Goal: Task Accomplishment & Management: Complete application form

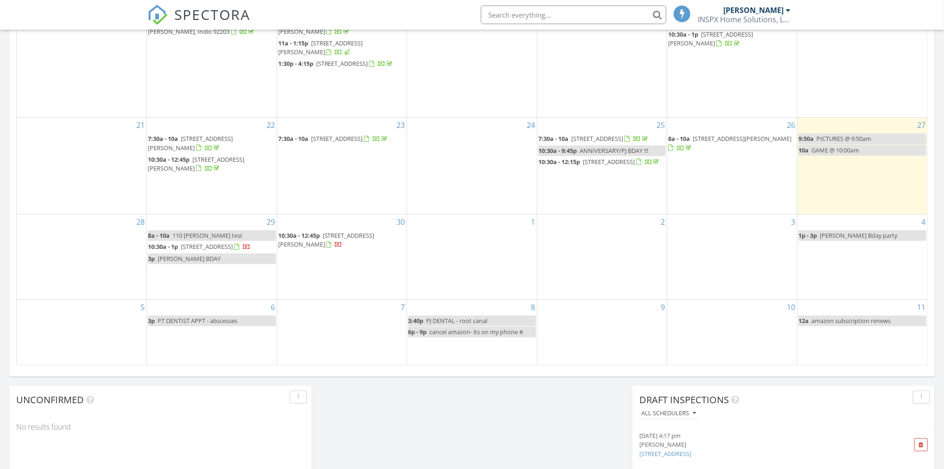
scroll to position [485, 0]
click at [234, 240] on span "110 francesca mold test" at bounding box center [207, 236] width 70 height 8
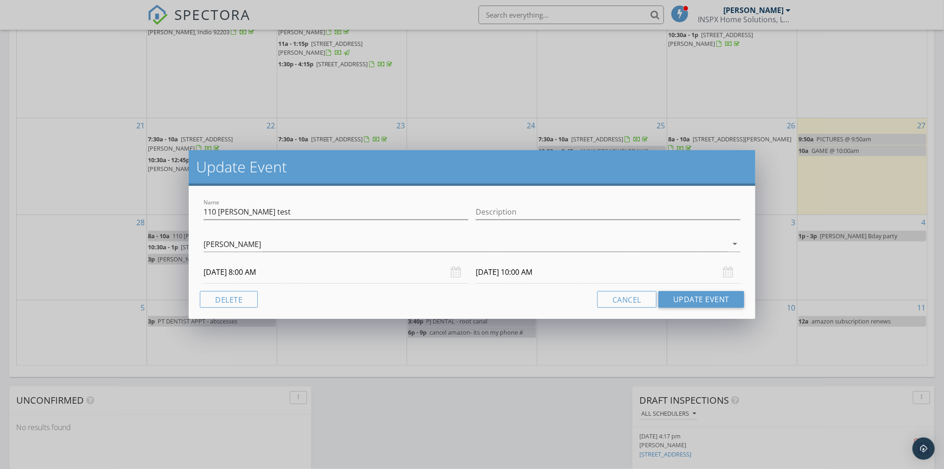
click at [101, 252] on div "Update Event Name 110 francesca mold test Description Paul Johnson arrow_drop_d…" at bounding box center [472, 234] width 944 height 469
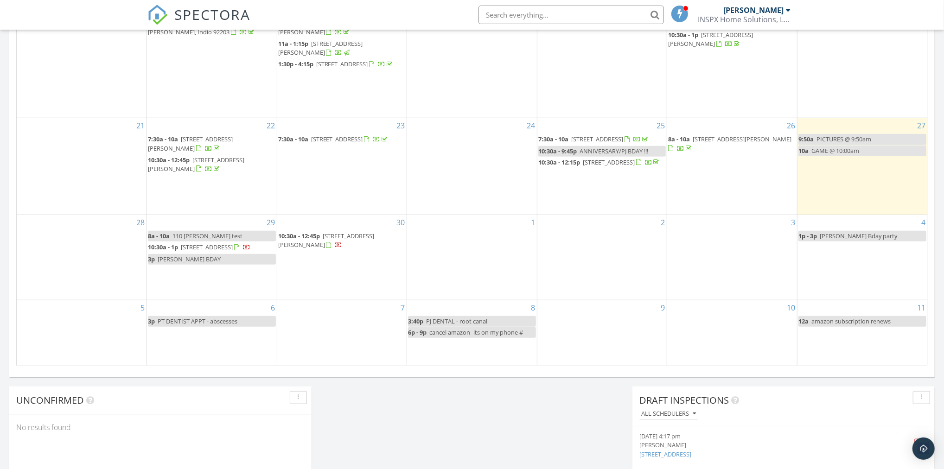
click at [191, 228] on div "29 8a - 10a 110 francesca mold test 10:30a - 1p 52275 Avenida Bermudas, La quin…" at bounding box center [212, 257] width 130 height 84
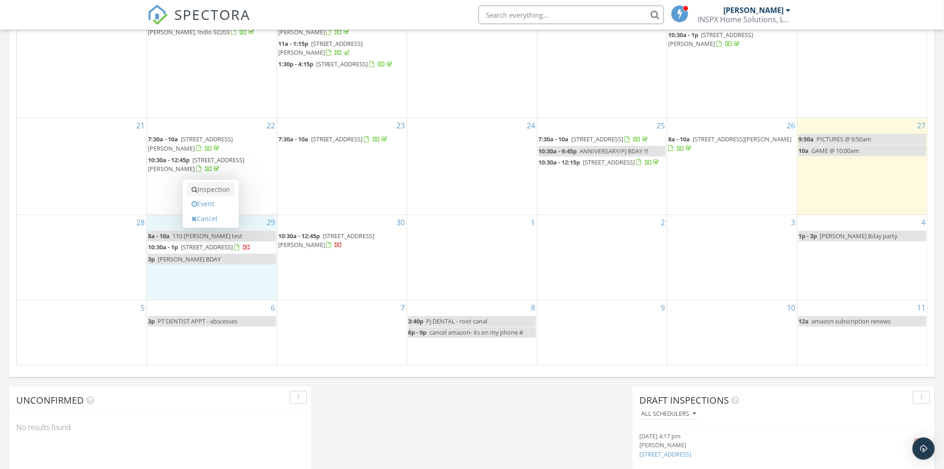
click at [198, 184] on link "Inspection" at bounding box center [211, 189] width 48 height 15
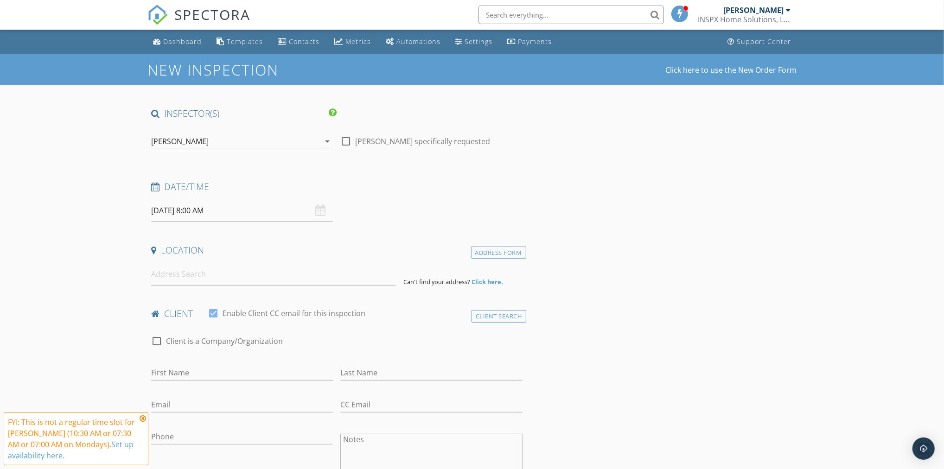
click at [342, 141] on div at bounding box center [346, 141] width 16 height 16
checkbox input "true"
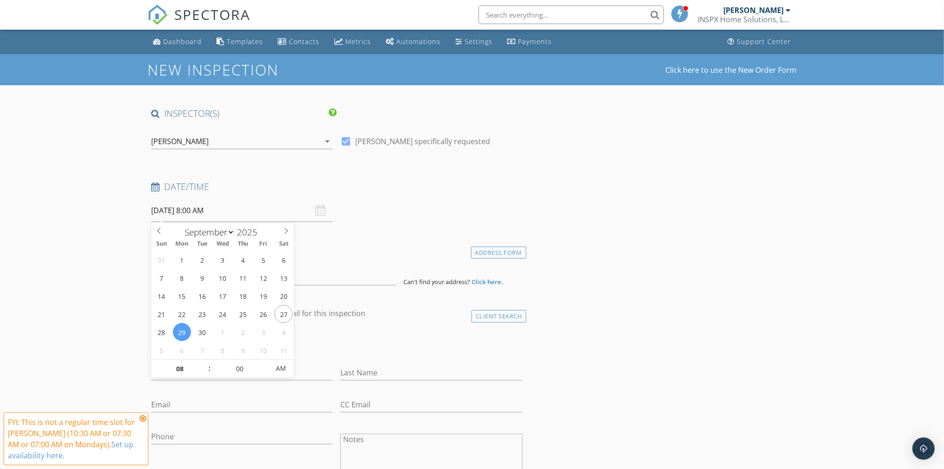
click at [173, 214] on input "[DATE] 8:00 AM" at bounding box center [242, 210] width 182 height 23
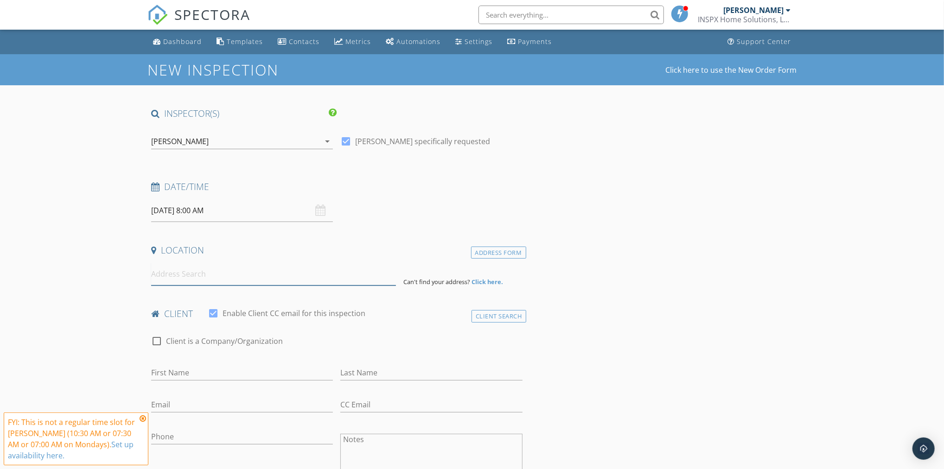
click at [279, 269] on input at bounding box center [273, 274] width 245 height 23
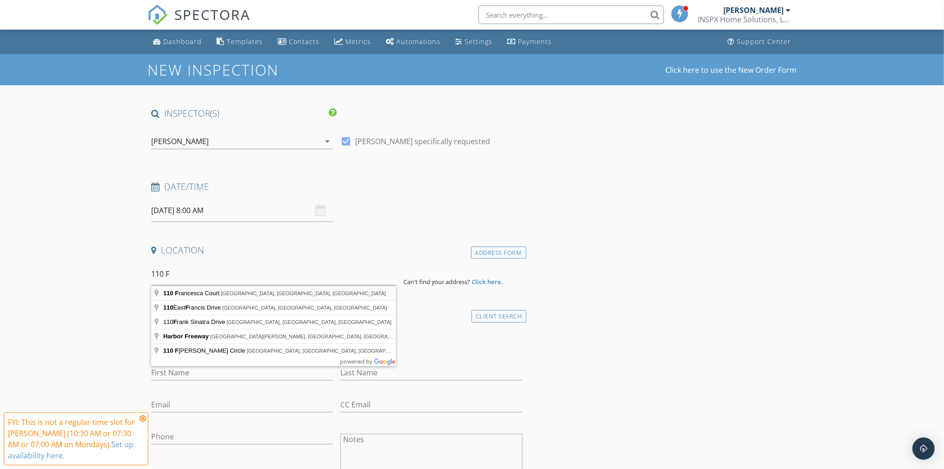
type input "[STREET_ADDRESS]"
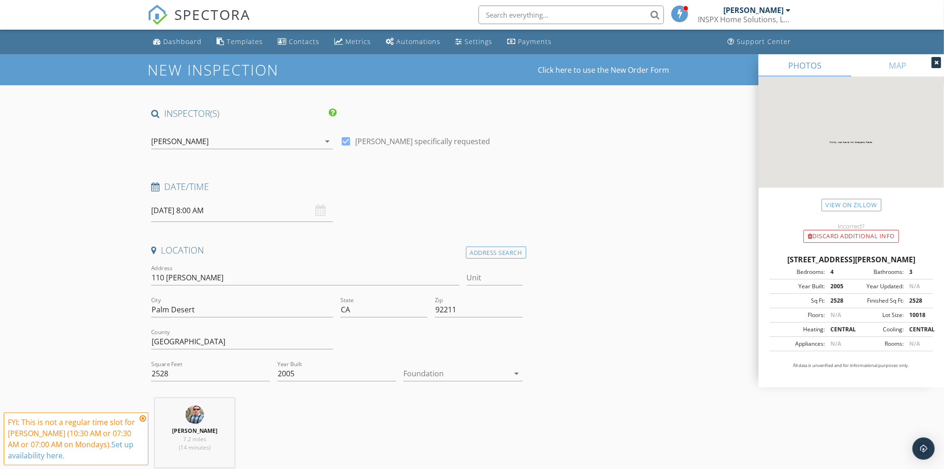
click at [435, 369] on div at bounding box center [456, 373] width 106 height 15
click at [440, 418] on div "Slab" at bounding box center [463, 421] width 104 height 11
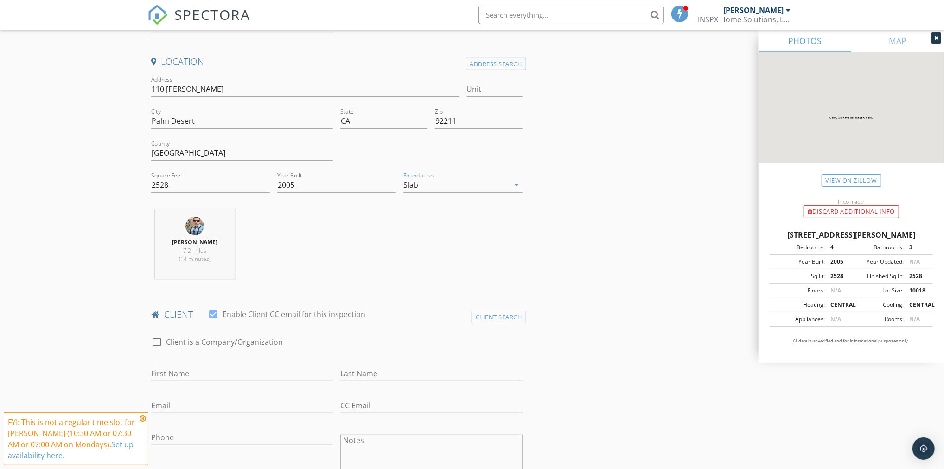
scroll to position [190, 0]
click at [227, 376] on input "First Name" at bounding box center [242, 371] width 182 height 15
type input "[PERSON_NAME]"
click at [403, 366] on input "Last Name" at bounding box center [431, 371] width 182 height 15
type input "Pine"
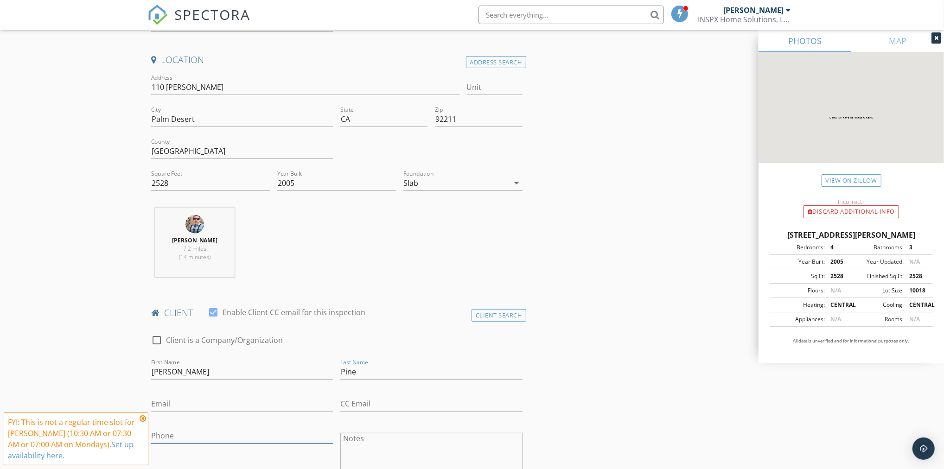
click at [257, 429] on input "Phone" at bounding box center [242, 435] width 182 height 15
type input "719-351-3148"
click at [297, 403] on input "Email" at bounding box center [242, 403] width 182 height 15
type input "Serenity376@gmail.com"
click at [405, 397] on input "CC Email" at bounding box center [431, 403] width 182 height 15
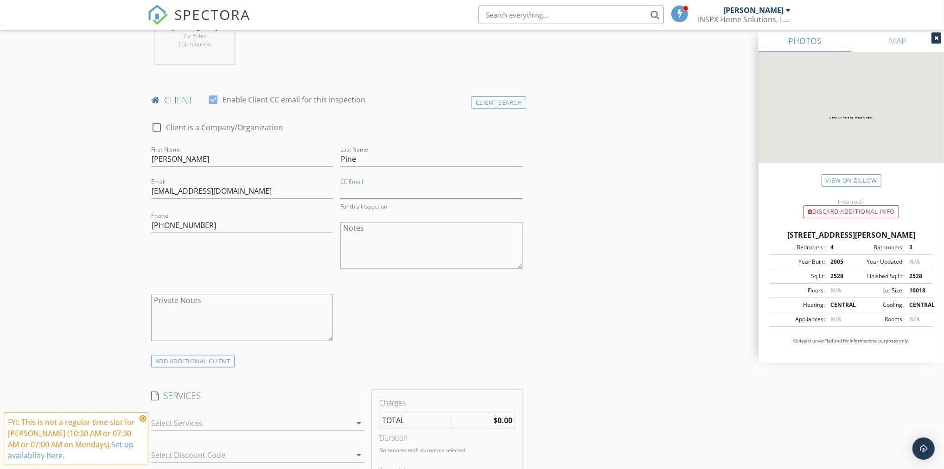
scroll to position [406, 0]
click at [281, 335] on textarea "Private Notes" at bounding box center [242, 315] width 182 height 46
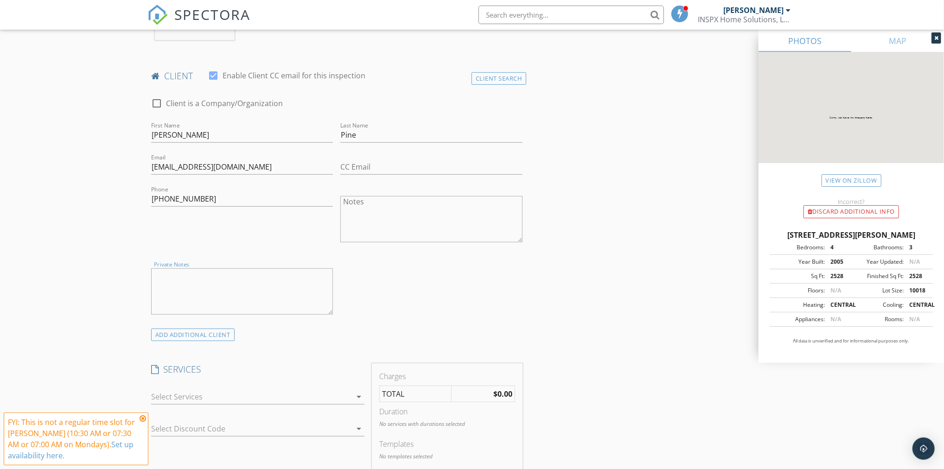
scroll to position [431, 0]
click at [250, 393] on div at bounding box center [251, 393] width 200 height 15
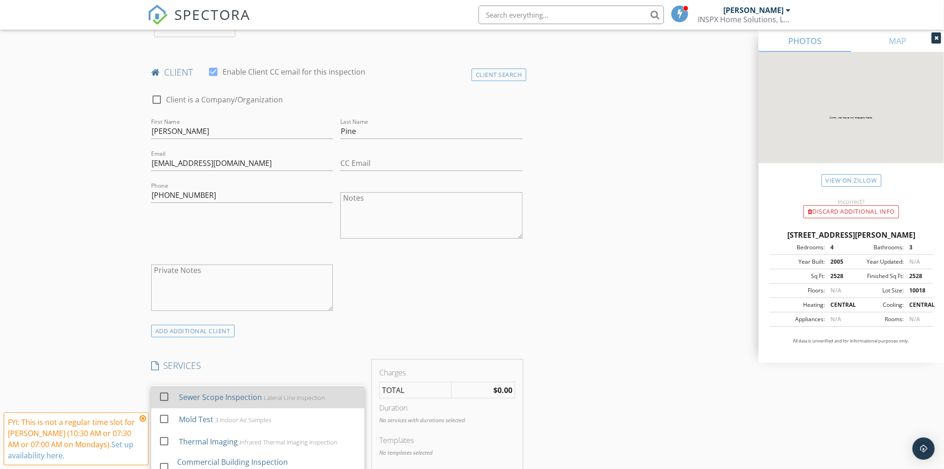
scroll to position [105, 0]
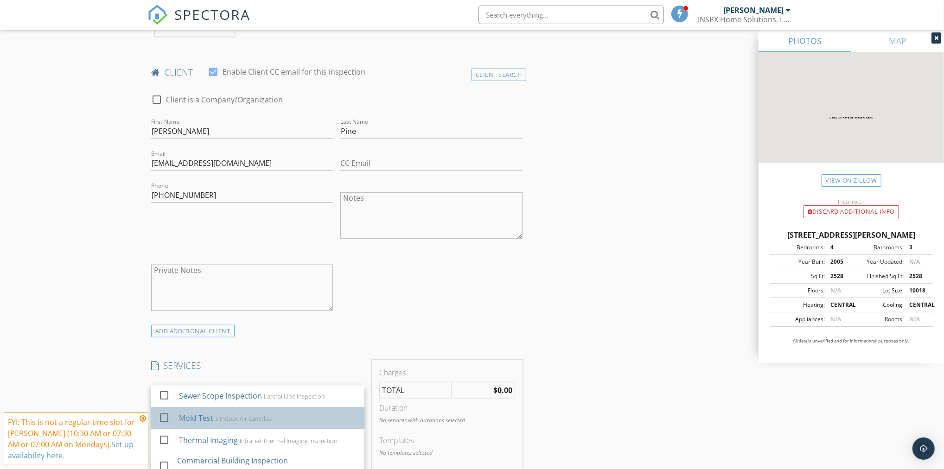
click at [262, 420] on div "3 Indoor Air Samples" at bounding box center [243, 418] width 56 height 7
checkbox input "false"
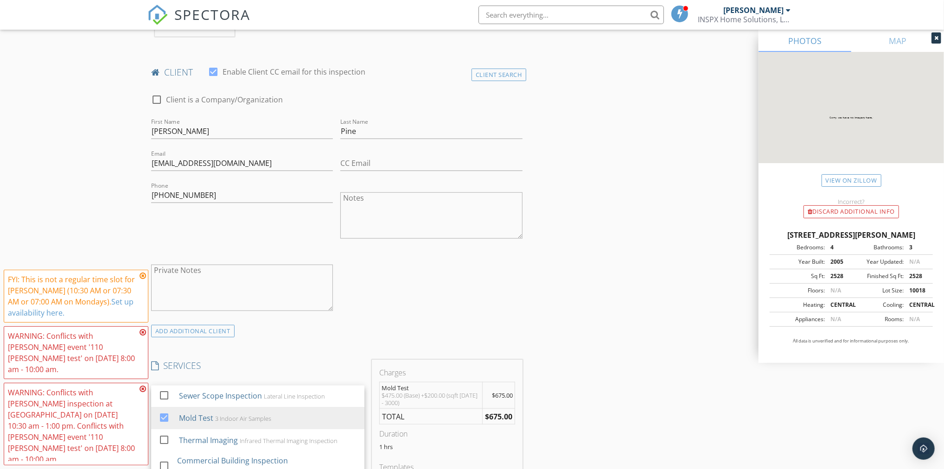
click at [375, 339] on div "INSPECTOR(S) check_box Paul Johnson PRIMARY Paul Johnson arrow_drop_down check_…" at bounding box center [336, 472] width 379 height 1590
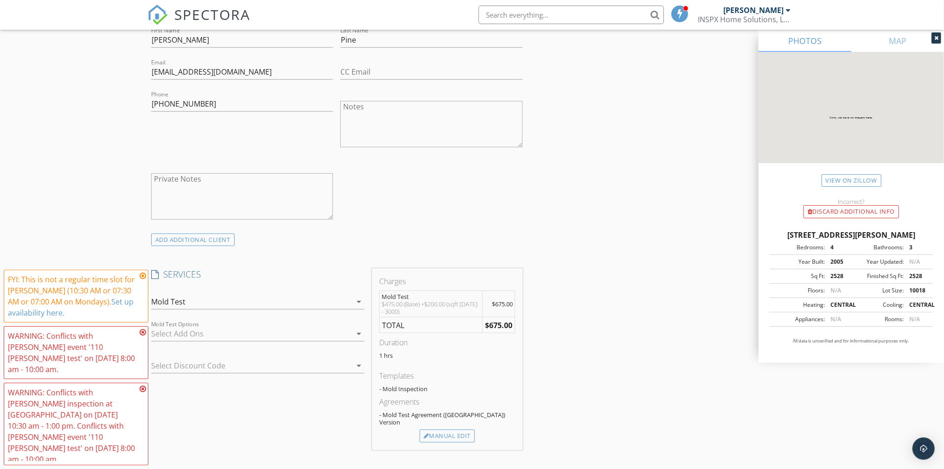
scroll to position [519, 0]
click at [452, 433] on div "Manual Edit" at bounding box center [446, 439] width 55 height 13
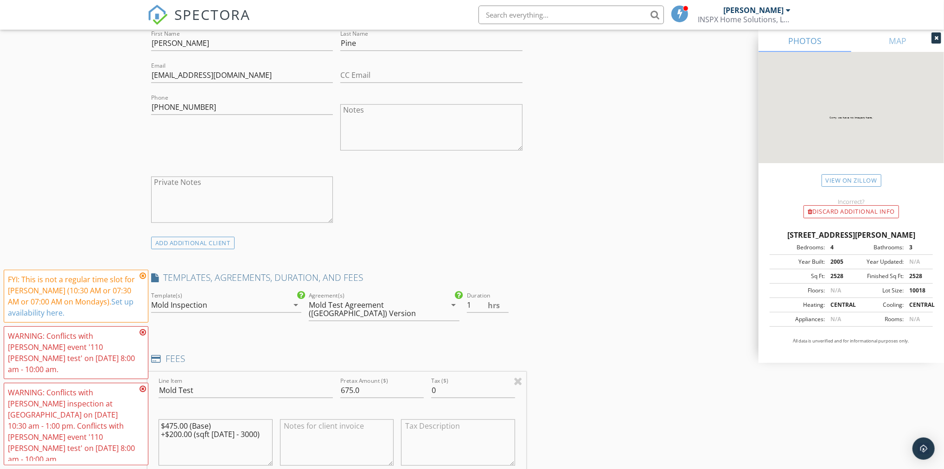
click at [141, 277] on icon at bounding box center [142, 275] width 6 height 7
click at [142, 333] on icon at bounding box center [142, 332] width 6 height 7
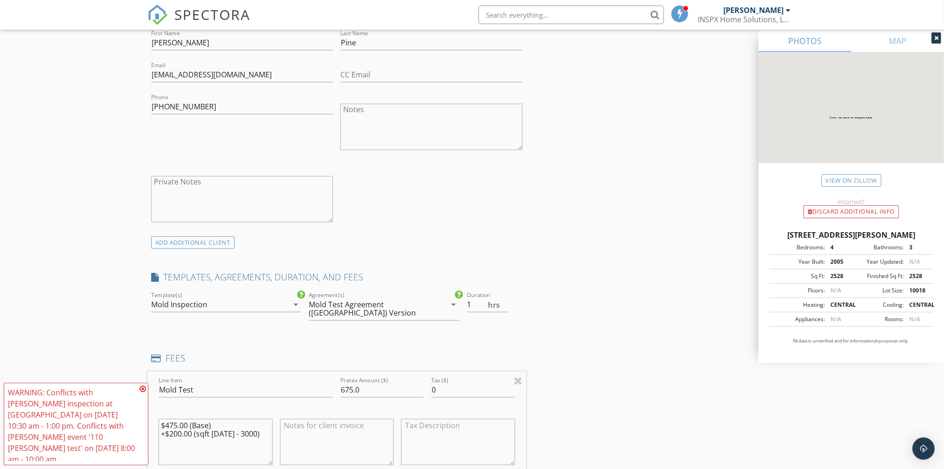
click at [142, 390] on icon at bounding box center [142, 388] width 6 height 7
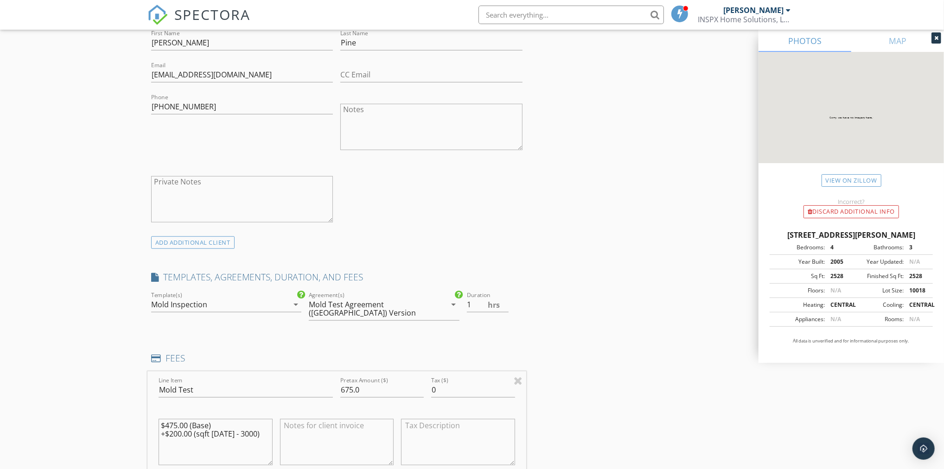
click at [114, 389] on div "New Inspection Click here to use the New Order Form INSPECTOR(S) check_box Paul…" at bounding box center [472, 439] width 944 height 1809
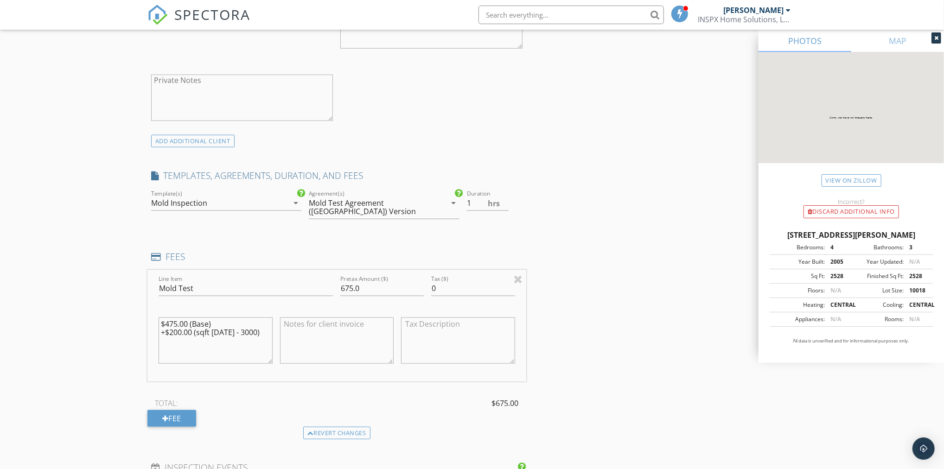
scroll to position [621, 0]
click at [166, 324] on textarea "$475.00 (Base) +$200.00 (sqft 2000 - 3000)" at bounding box center [215, 340] width 114 height 46
click at [352, 281] on input "675.0" at bounding box center [381, 288] width 83 height 15
type input "450.0"
click at [176, 317] on textarea "$475.00 (Base) +$200.00 (sqft 2000 - 3000)" at bounding box center [215, 340] width 114 height 46
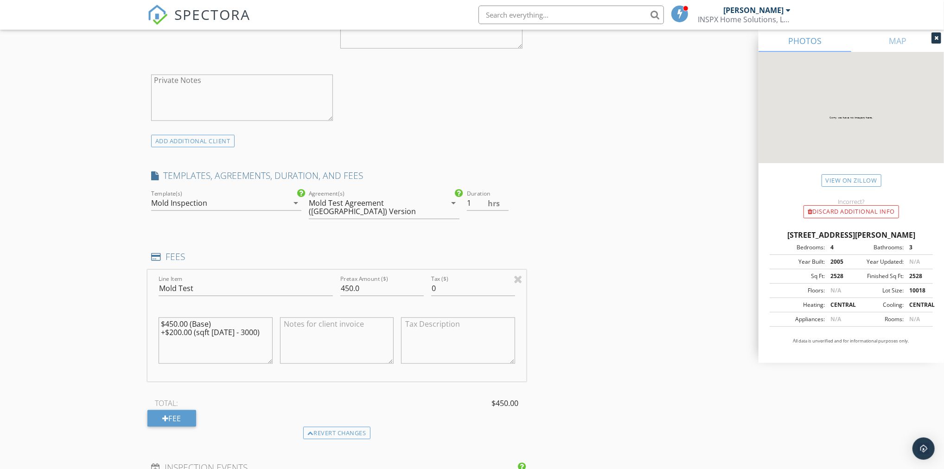
click at [259, 322] on textarea "$450.00 (Base) +$200.00 (sqft 2000 - 3000)" at bounding box center [215, 340] width 114 height 46
click at [216, 317] on textarea "$450.00 (Base) 3 air samples & 1 exterior sample" at bounding box center [215, 340] width 114 height 46
click at [194, 324] on textarea "$450.00 (Base) 3 indoor air samples & 1 exterior sample" at bounding box center [215, 340] width 114 height 46
click at [260, 325] on textarea "$450.00 (Base) 3 indoor air samples + 1 exterior sample" at bounding box center [215, 340] width 114 height 46
click at [252, 317] on textarea "$450.00 (Base) 3 indoor air samples + 1 exterior sample." at bounding box center [215, 340] width 114 height 46
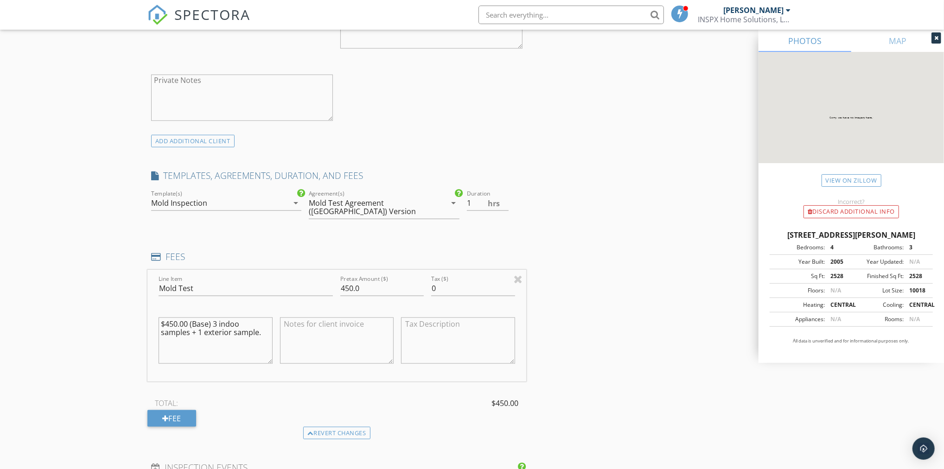
drag, startPoint x: 215, startPoint y: 316, endPoint x: 222, endPoint y: 334, distance: 18.8
click at [222, 334] on textarea "$450.00 (Base) 3 indoo samples + 1 exterior sample." at bounding box center [215, 340] width 114 height 46
click at [215, 317] on textarea "$450.00 (Base) 3 indoo samples + 1 exterior sample." at bounding box center [215, 340] width 114 height 46
click at [262, 317] on textarea "$450.00 (Base) 4 air samples + 1 exterior sample." at bounding box center [215, 340] width 114 height 46
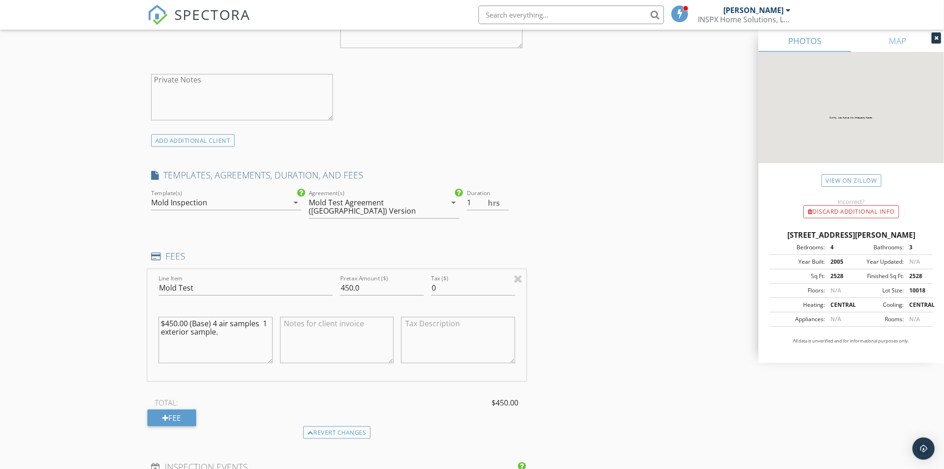
drag, startPoint x: 230, startPoint y: 327, endPoint x: 144, endPoint y: 319, distance: 86.6
click at [144, 319] on div "New Inspection Click here to use the New Order Form INSPECTOR(S) check_box Paul…" at bounding box center [472, 337] width 944 height 1809
click at [217, 317] on textarea "$450.00 (Base) 4 air samples" at bounding box center [215, 340] width 114 height 46
click at [213, 317] on textarea "$450.00 (Base) 4 Total air samples" at bounding box center [215, 340] width 114 height 46
click at [234, 322] on textarea "$450.00 (Base) 4 Total air samples" at bounding box center [215, 340] width 114 height 46
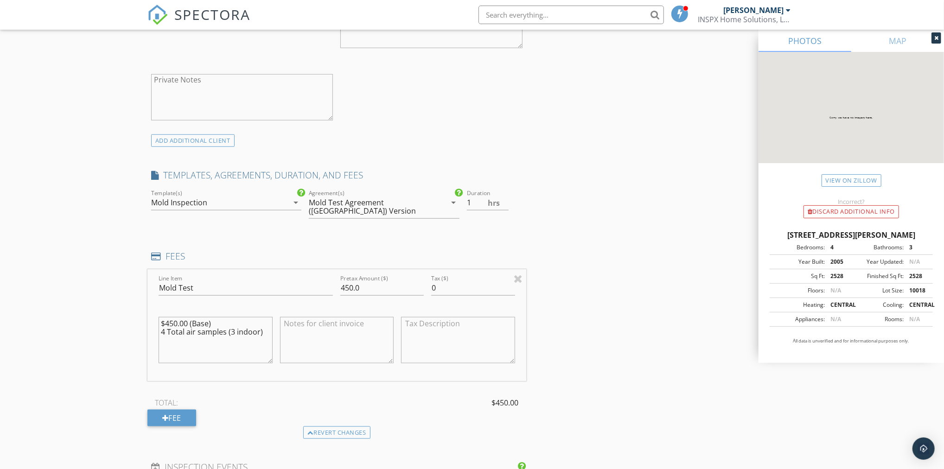
click at [230, 324] on textarea "$450.00 (Base) 4 Total air samples (3 indoor)" at bounding box center [215, 340] width 114 height 46
click at [258, 323] on textarea "$450.00 (Base) 4 Total air samples (3 indoor)" at bounding box center [215, 340] width 114 height 46
click at [257, 324] on textarea "$450.00 (Base) 4 Total air samples (3 indoor + 1 exterior)" at bounding box center [215, 340] width 114 height 46
click at [181, 332] on textarea "$450.00 (Base) 4 Total air samples (3 interior + 1 exterior)" at bounding box center [215, 340] width 114 height 46
click at [211, 331] on textarea "$450.00 (Base) 4 Total air samples (3 interior + 1 exterior)" at bounding box center [215, 340] width 114 height 46
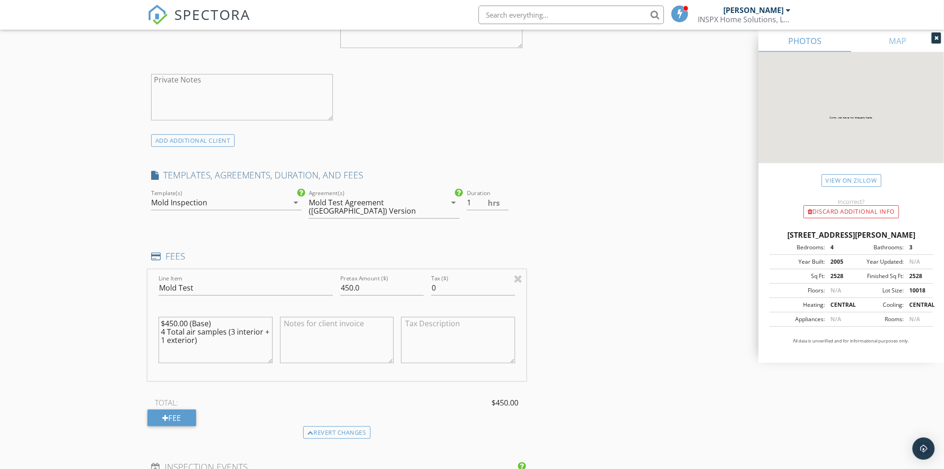
click at [225, 323] on textarea "$450.00 (Base) 4 Total air samples (3 interior + 1 exterior)" at bounding box center [215, 340] width 114 height 46
click at [194, 325] on textarea "$450.00 (Base) 3 interior + 1 exterior)" at bounding box center [215, 340] width 114 height 46
click at [267, 322] on textarea "$450.00 (Base) 3 interior samples + 1 exterior)" at bounding box center [215, 340] width 114 height 46
drag, startPoint x: 239, startPoint y: 332, endPoint x: 273, endPoint y: 327, distance: 35.1
click at [239, 332] on textarea "$450.00 (Base) 3 interior samples + 1 exterior w/ Mold Analysis & writen report" at bounding box center [215, 340] width 114 height 46
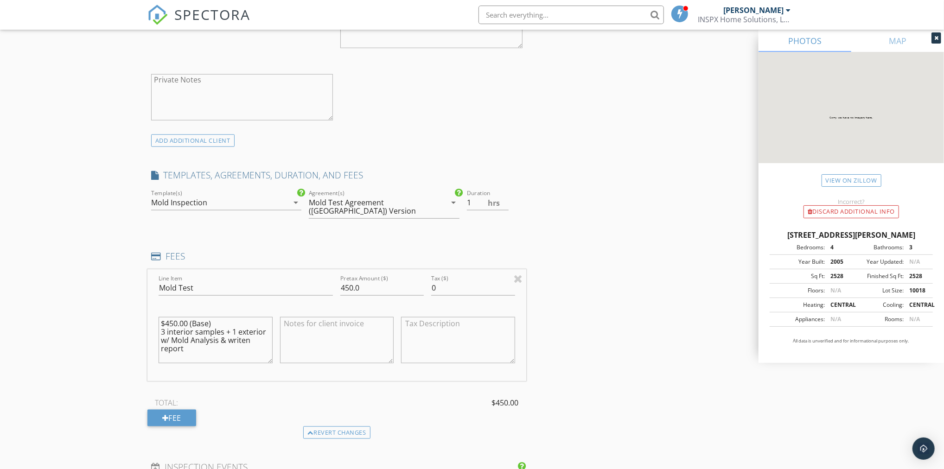
click at [258, 335] on textarea "$450.00 (Base) 3 interior samples + 1 exterior w/ Mold Analysis & writen report" at bounding box center [215, 340] width 114 height 46
drag, startPoint x: 192, startPoint y: 331, endPoint x: 216, endPoint y: 331, distance: 23.6
click at [216, 331] on textarea "$450.00 (Base) 3 interior samples + 1 exterior w/ Mold Analysis & writen report" at bounding box center [215, 340] width 114 height 46
drag, startPoint x: 221, startPoint y: 333, endPoint x: 219, endPoint y: 340, distance: 7.8
click at [219, 340] on textarea "$450.00 (Base) 3 interior samples + 1 exterior w/ Mold Analysis & writen report" at bounding box center [215, 340] width 114 height 46
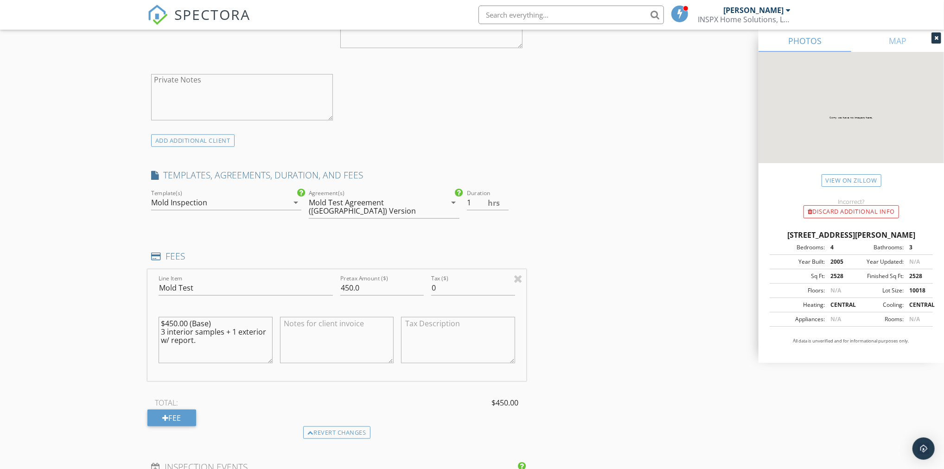
type textarea "$450.00 (Base) 3 interior samples + 1 exterior w/ report."
click at [321, 333] on textarea at bounding box center [337, 340] width 114 height 46
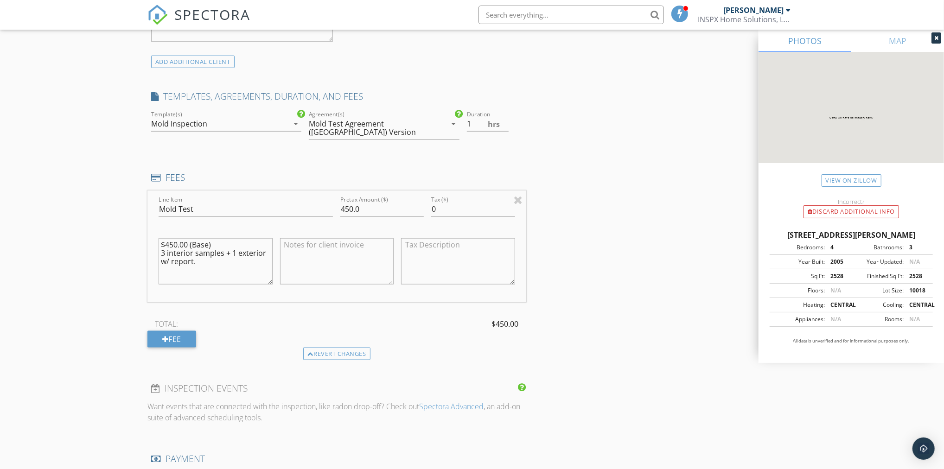
scroll to position [694, 0]
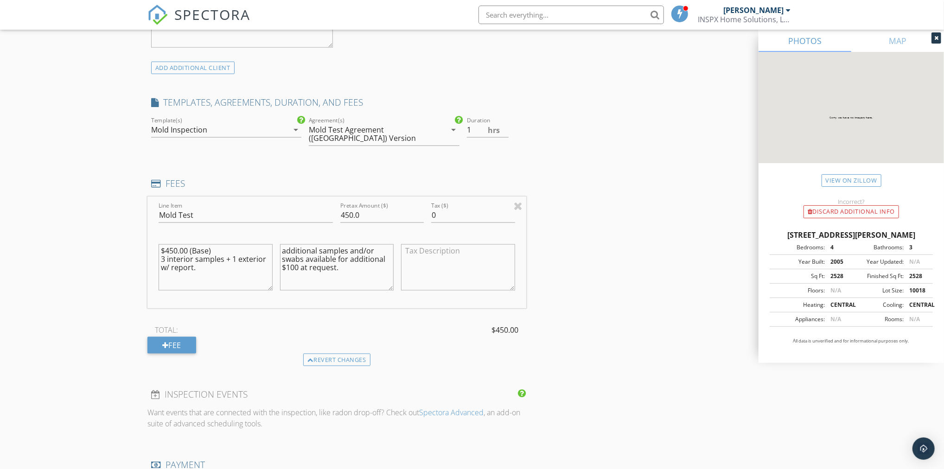
click at [300, 260] on textarea "additional samples and/or swabs available for additional $100 at request." at bounding box center [337, 267] width 114 height 46
click at [297, 259] on textarea "additional samples and/or swabs available for additional $100 at request." at bounding box center [337, 267] width 114 height 46
click at [302, 259] on textarea "additional samples and/or swabs available for additional fee at request." at bounding box center [337, 267] width 114 height 46
click at [301, 249] on textarea "additional samples and/or swabs available for additional fee upon request." at bounding box center [337, 267] width 114 height 46
click at [295, 253] on textarea "additional samples available for additional fee upon request." at bounding box center [337, 267] width 114 height 46
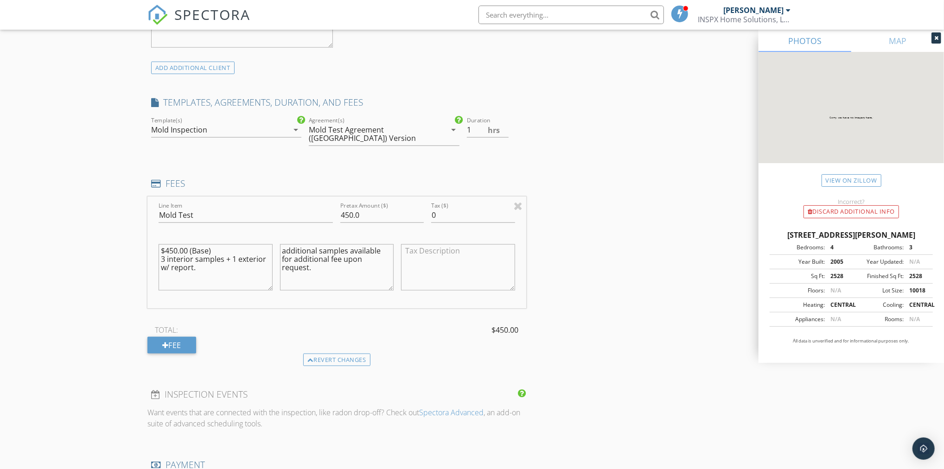
click at [317, 260] on textarea "additional samples available for additional fee upon request." at bounding box center [337, 267] width 114 height 46
type textarea "additional samples available for additional fee upon request."
click at [404, 323] on div "TOTAL: $450.00" at bounding box center [336, 330] width 379 height 14
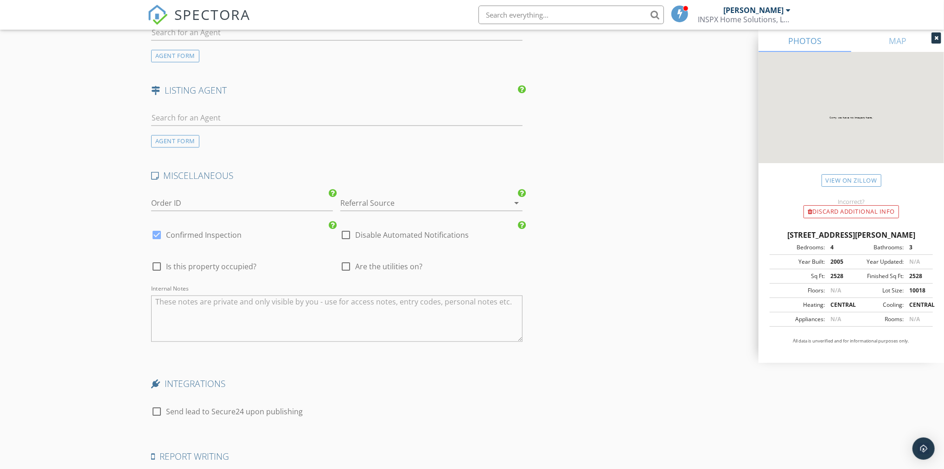
scroll to position [1272, 0]
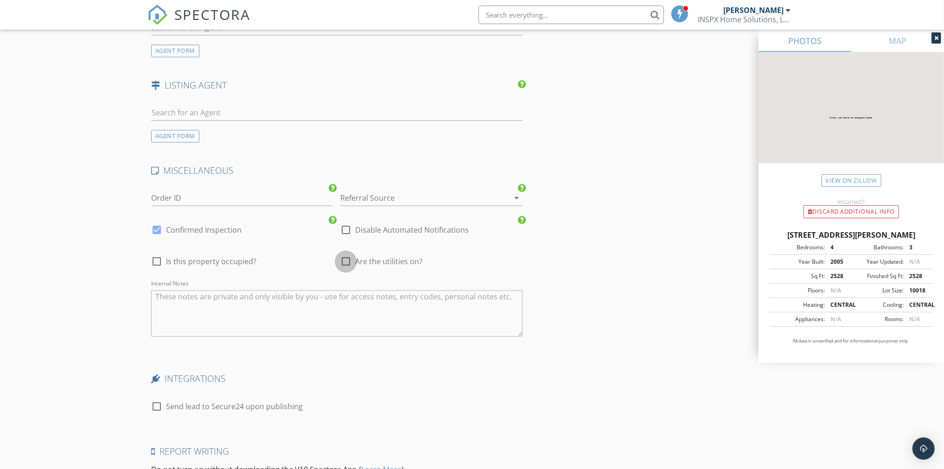
click at [347, 255] on div at bounding box center [346, 262] width 16 height 16
checkbox input "true"
click at [156, 254] on div at bounding box center [157, 262] width 16 height 16
checkbox input "true"
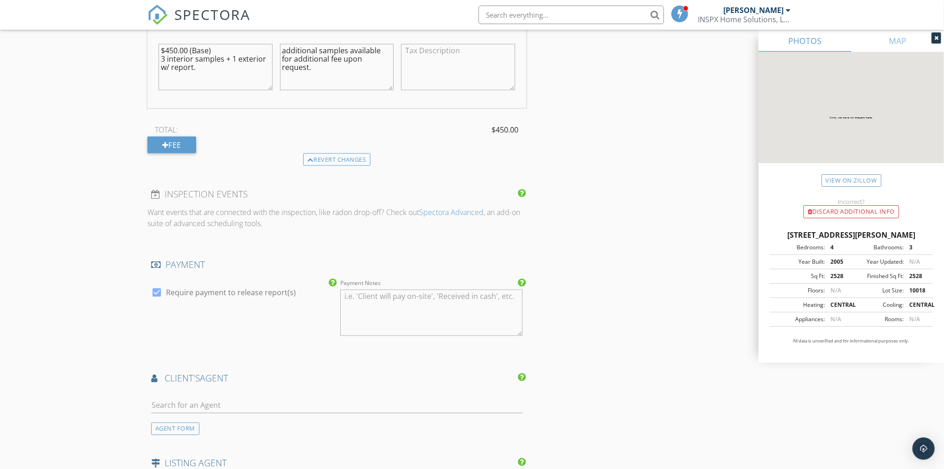
scroll to position [895, 0]
click at [342, 54] on textarea "additional samples available for additional fee upon request." at bounding box center [337, 67] width 114 height 46
click at [342, 52] on textarea "additional samples available for additional fee upon request." at bounding box center [337, 67] width 114 height 46
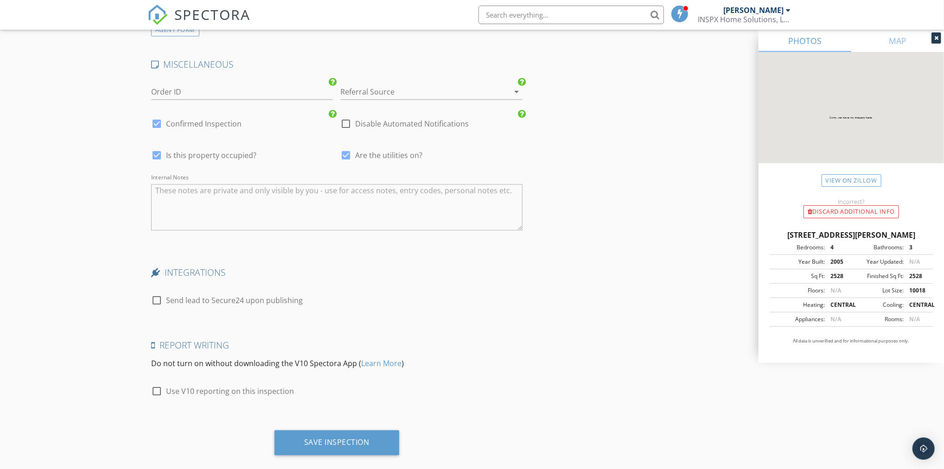
scroll to position [1384, 0]
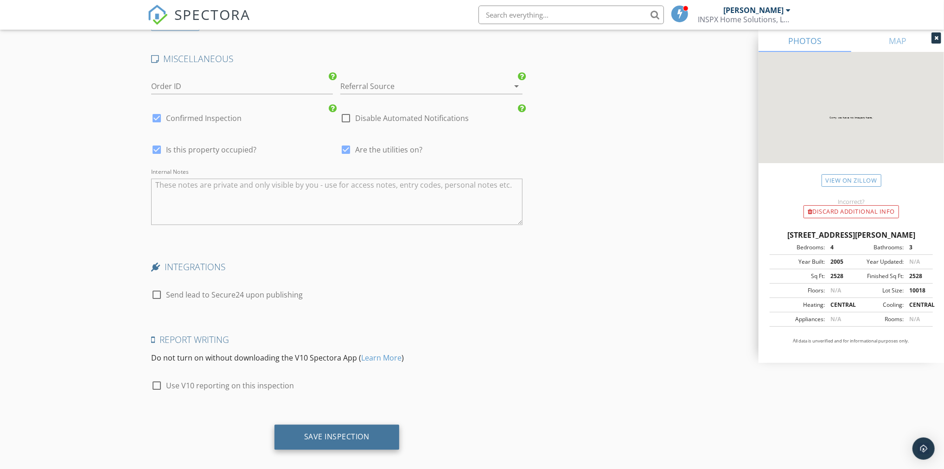
type textarea "additional samples available for additional fee - upon request."
click at [341, 424] on div "Save Inspection" at bounding box center [336, 436] width 125 height 25
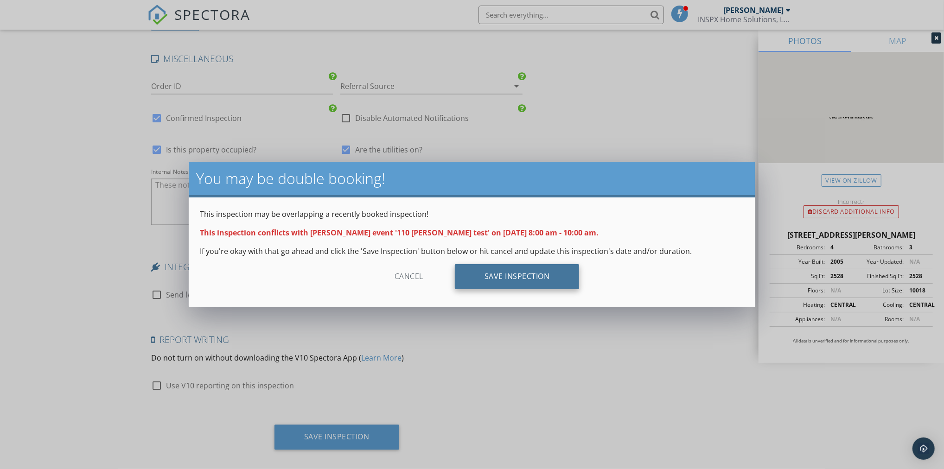
click at [481, 271] on div "Save Inspection" at bounding box center [517, 276] width 125 height 25
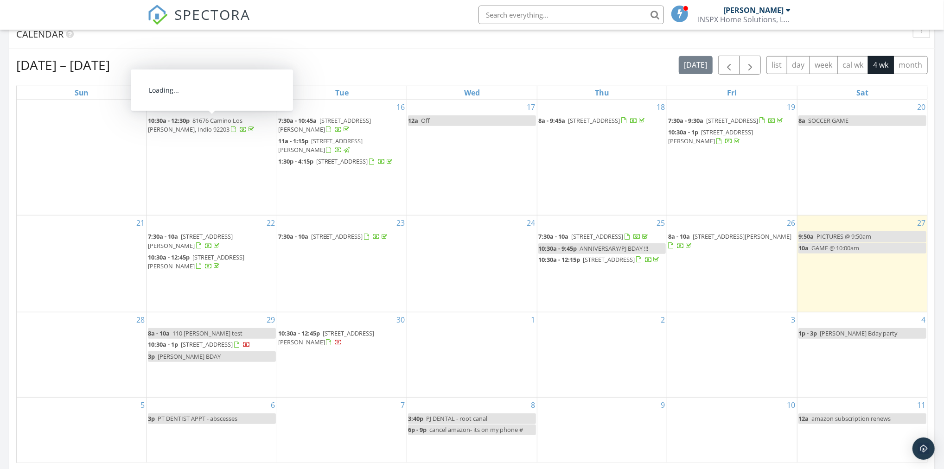
scroll to position [389, 0]
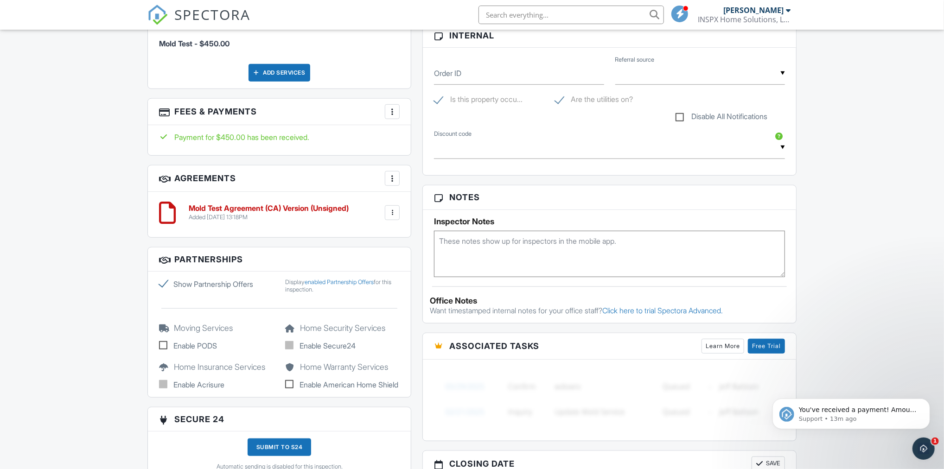
scroll to position [525, 0]
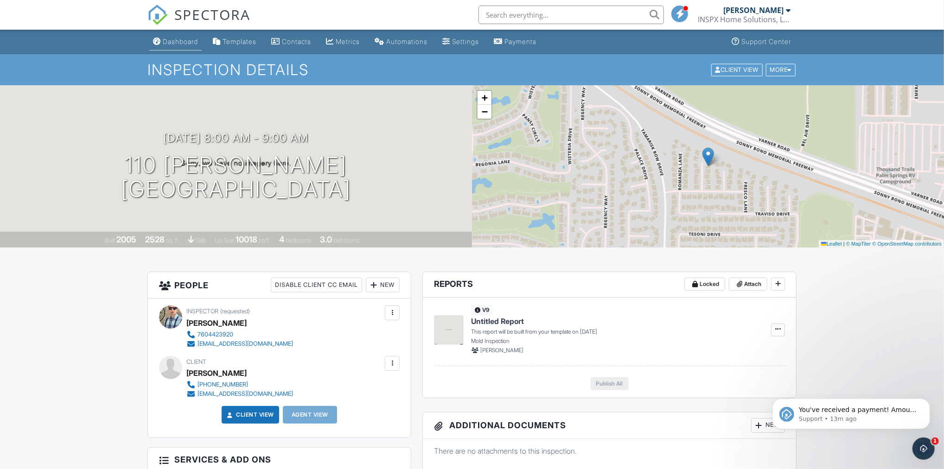
click at [195, 52] on li "Dashboard" at bounding box center [175, 42] width 56 height 25
click at [185, 43] on div "Dashboard" at bounding box center [180, 42] width 35 height 8
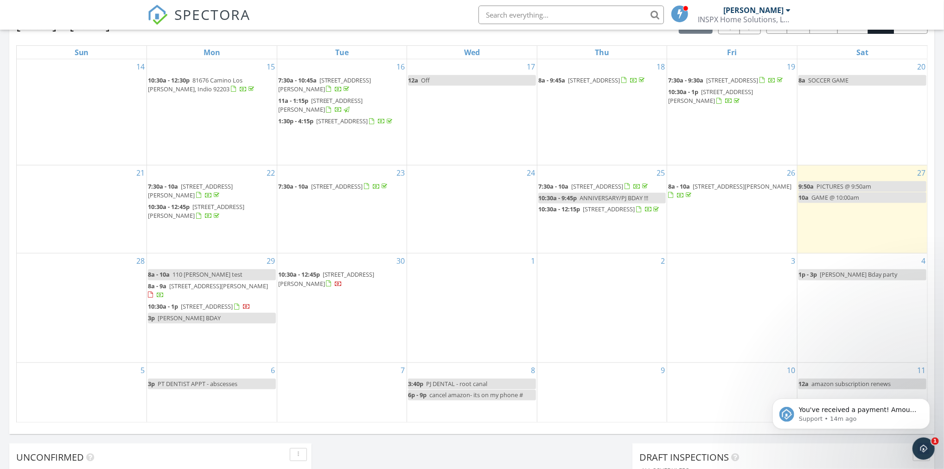
scroll to position [425, 0]
click at [220, 280] on span "110 [PERSON_NAME] test" at bounding box center [207, 276] width 70 height 8
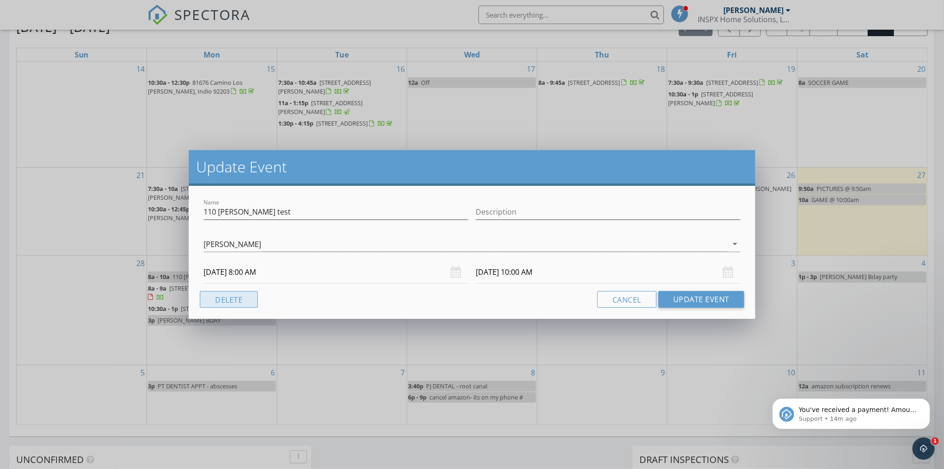
click at [227, 304] on button "Delete" at bounding box center [229, 299] width 58 height 17
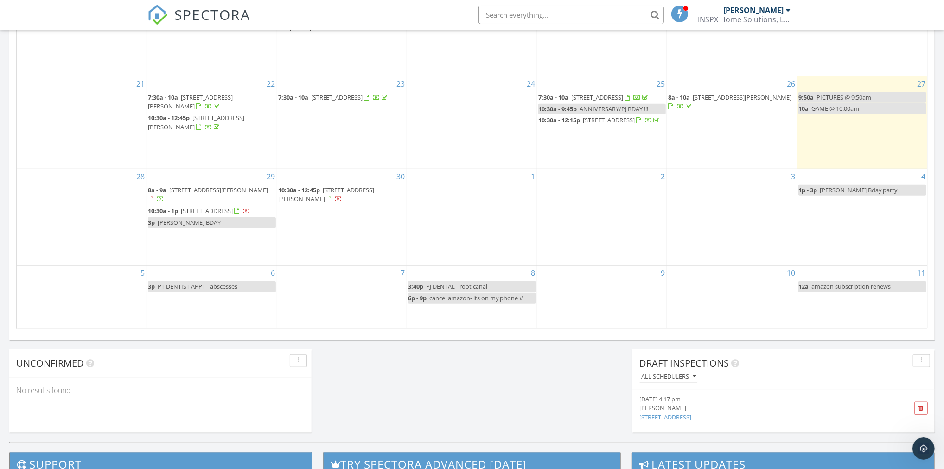
scroll to position [526, 0]
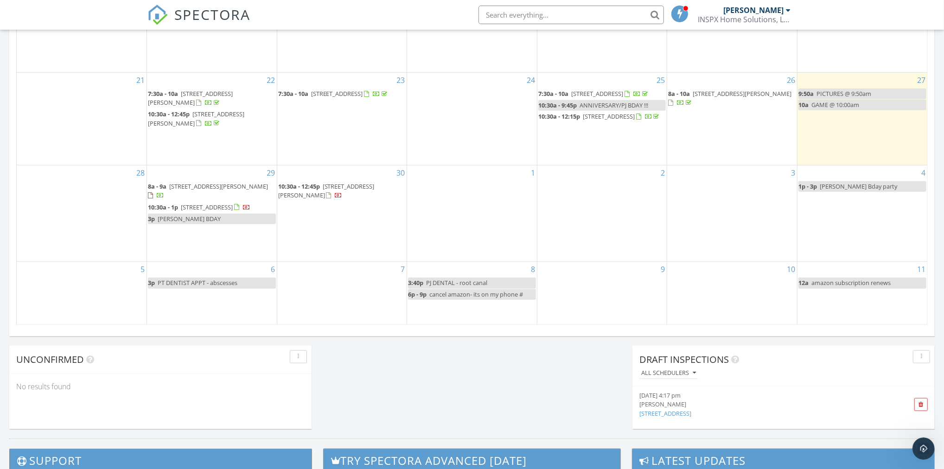
click at [239, 190] on span "[STREET_ADDRESS][PERSON_NAME]" at bounding box center [218, 186] width 99 height 8
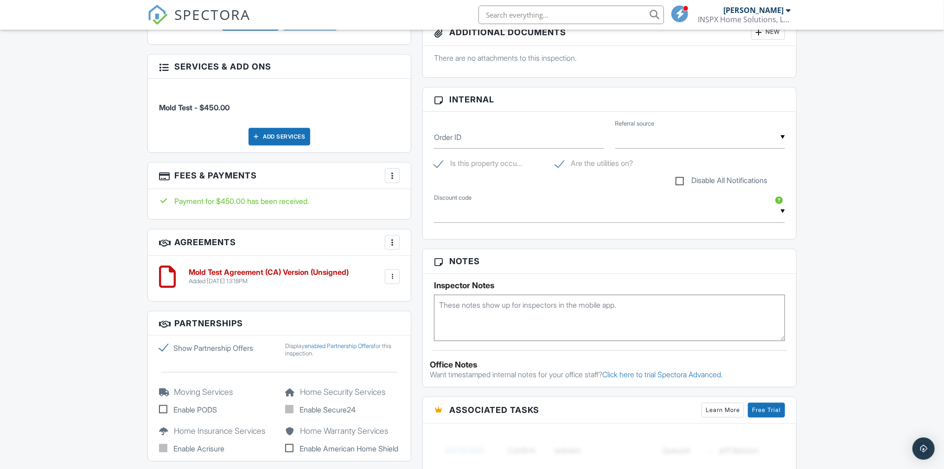
scroll to position [391, 0]
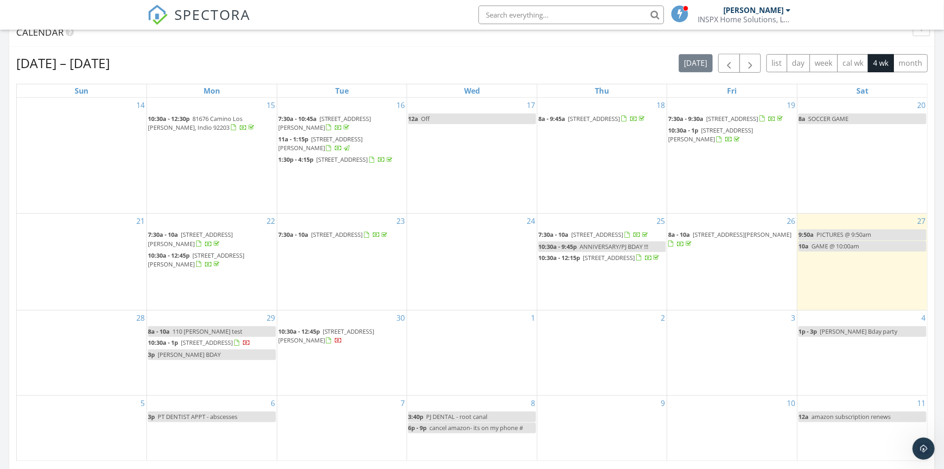
scroll to position [843, 944]
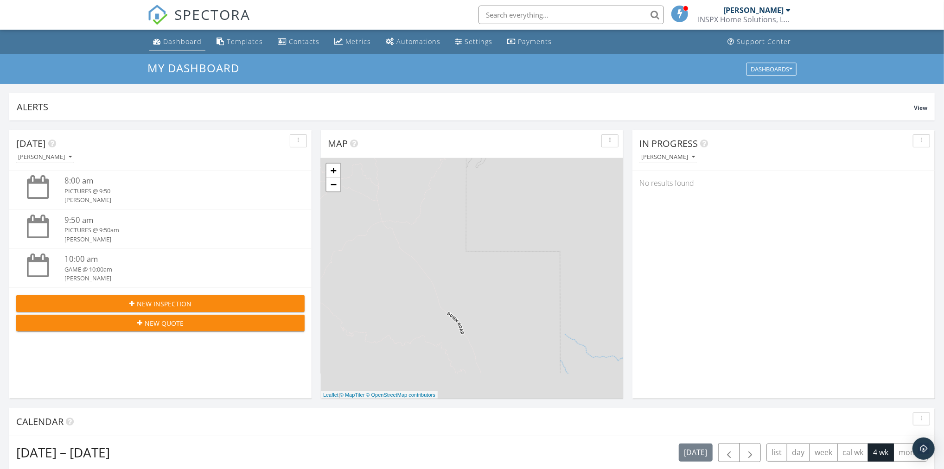
click at [177, 38] on div "Dashboard" at bounding box center [182, 41] width 38 height 9
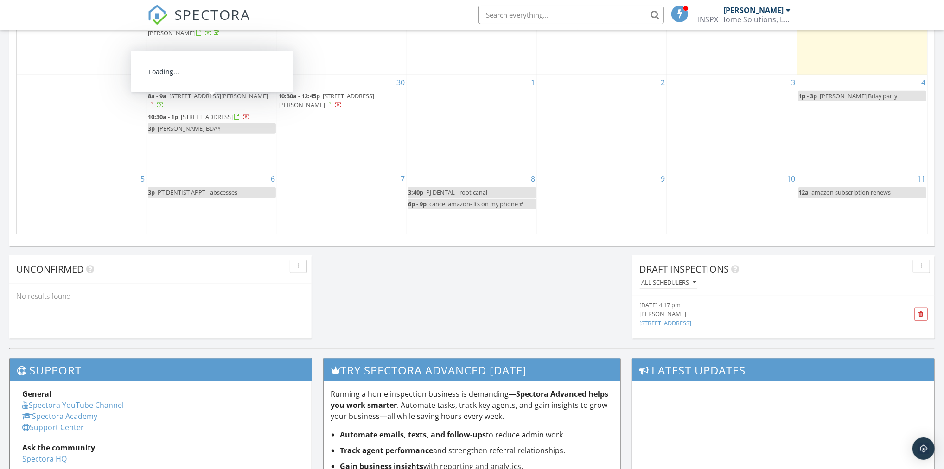
scroll to position [618, 0]
